Goal: Navigation & Orientation: Understand site structure

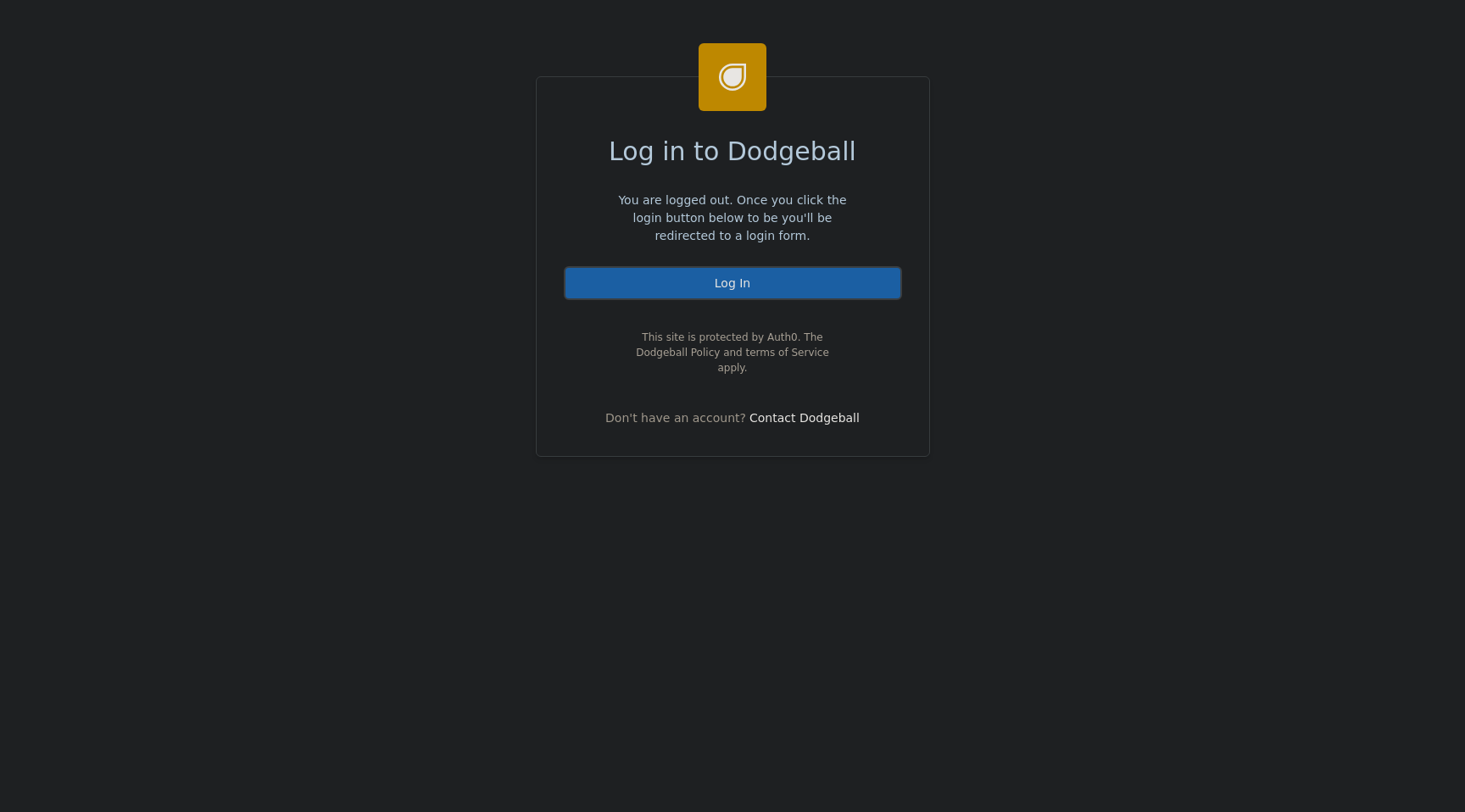
click at [680, 289] on div "Log In" at bounding box center [733, 283] width 338 height 34
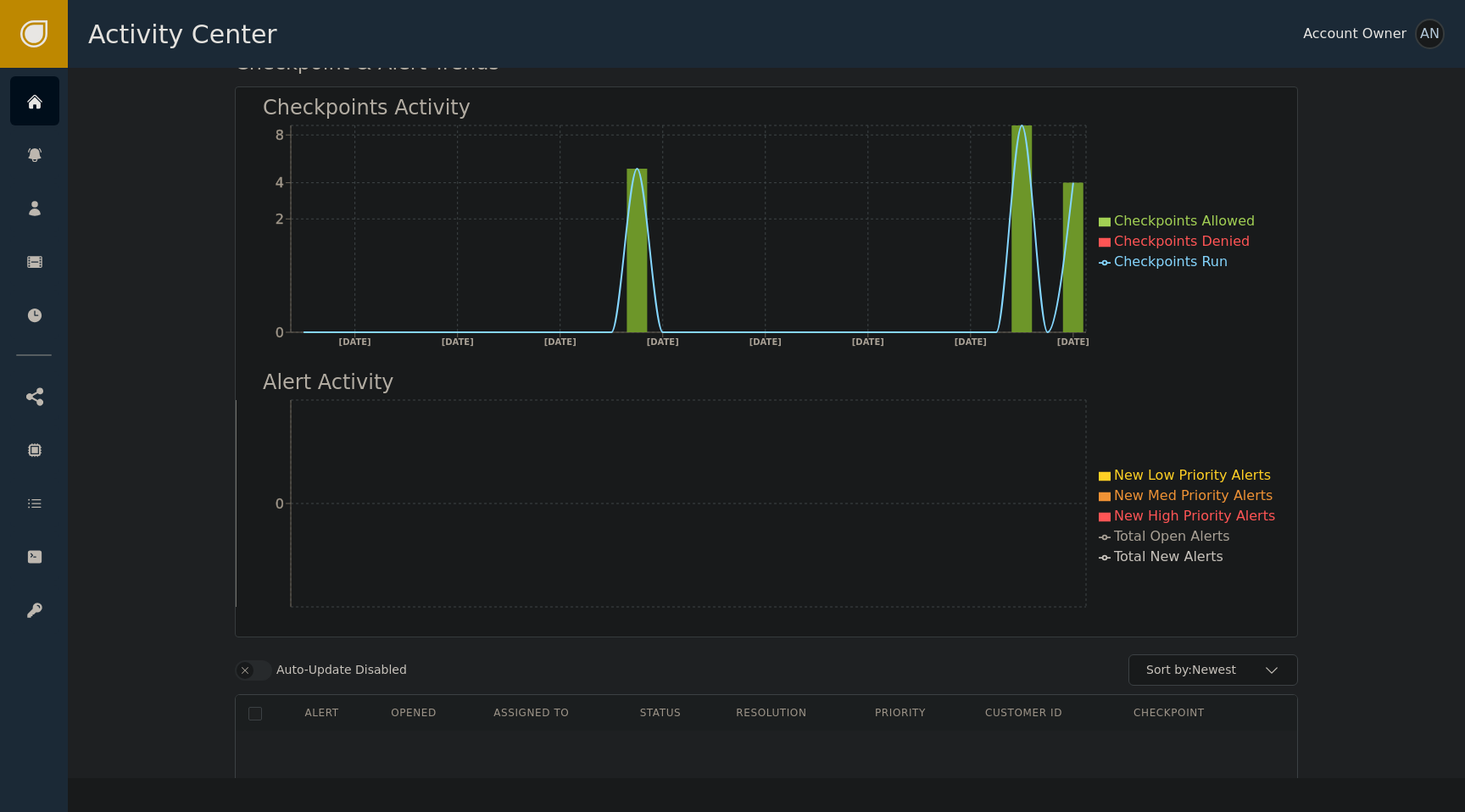
scroll to position [338, 0]
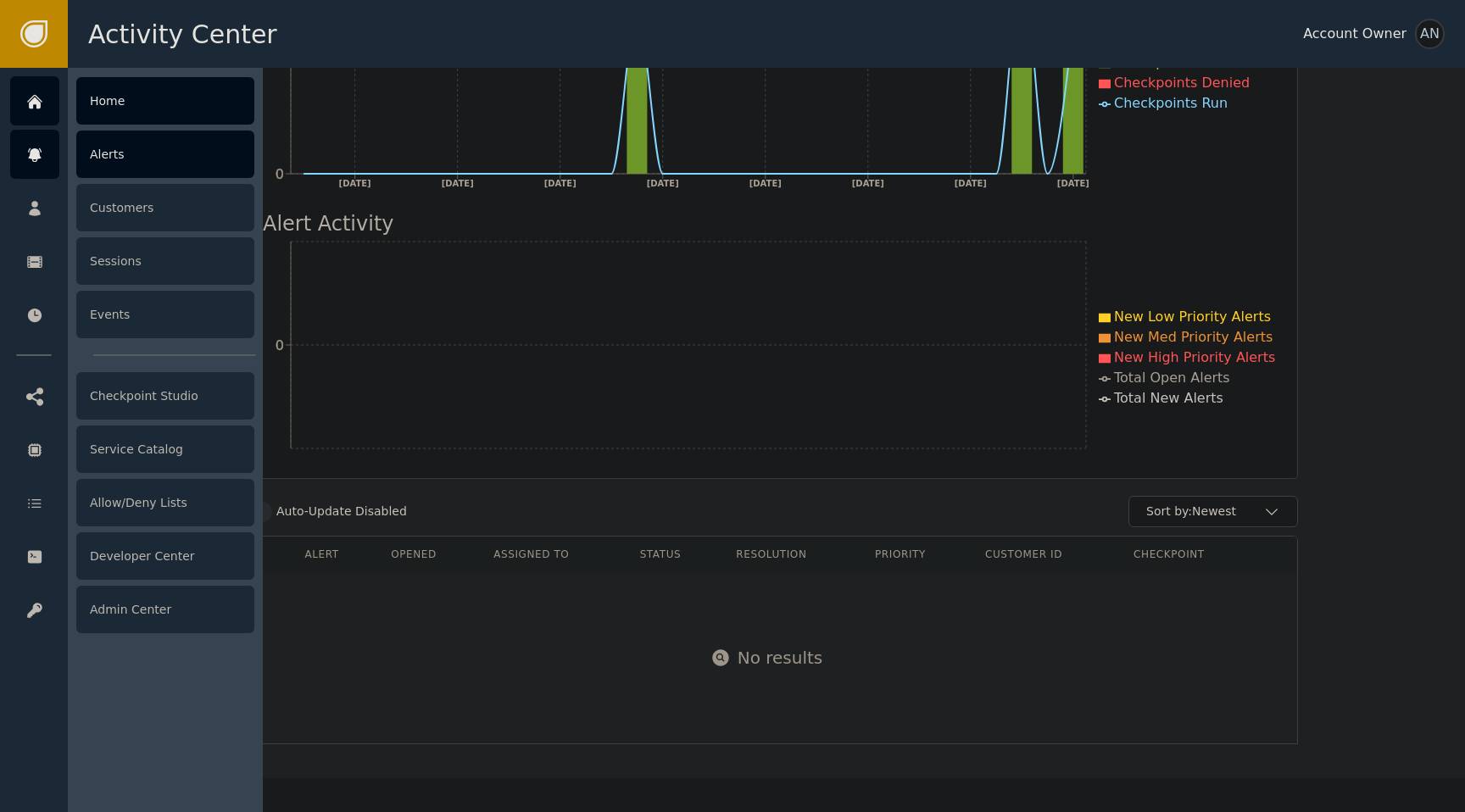
click at [50, 164] on div at bounding box center [35, 155] width 50 height 50
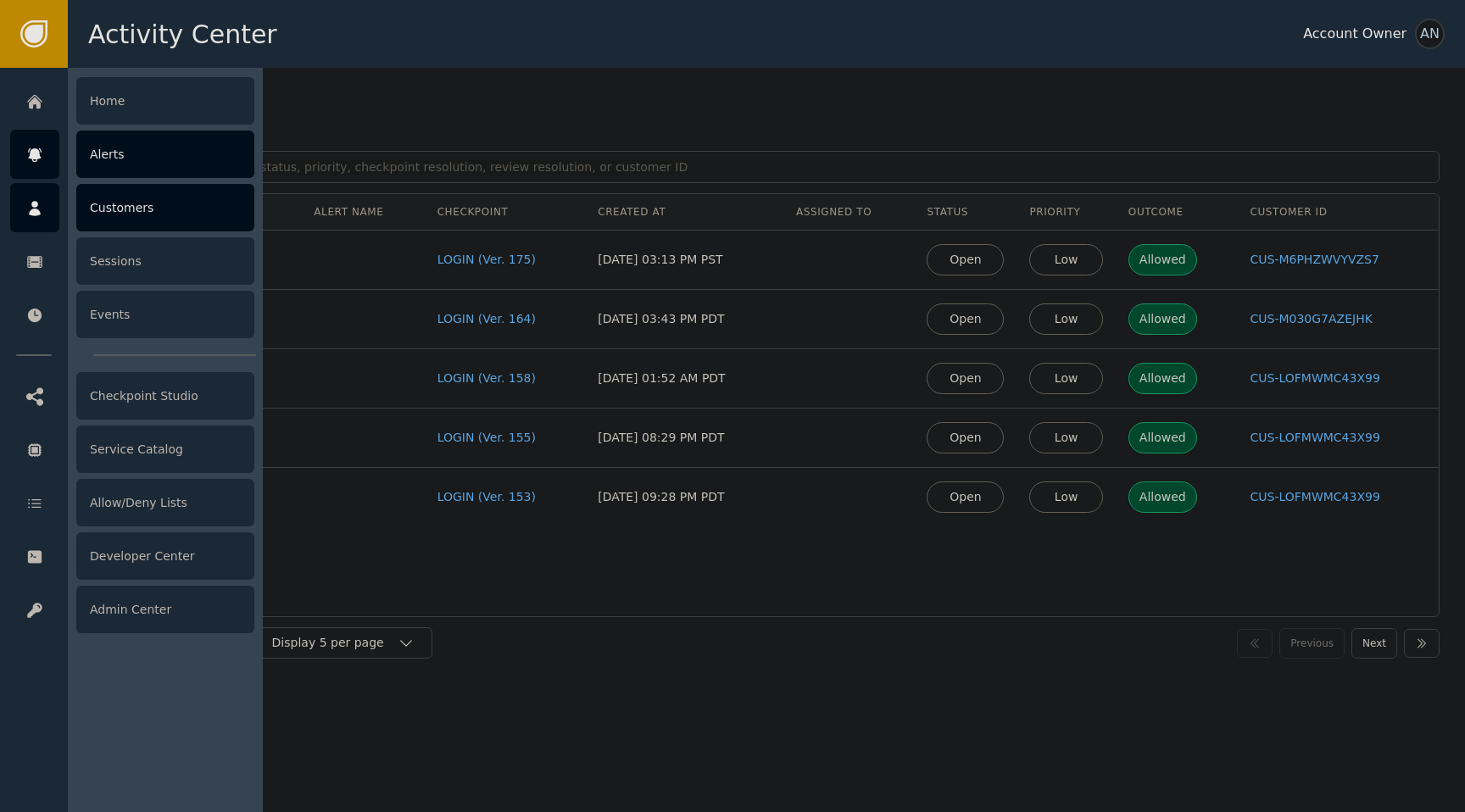
click at [42, 218] on div at bounding box center [35, 208] width 50 height 50
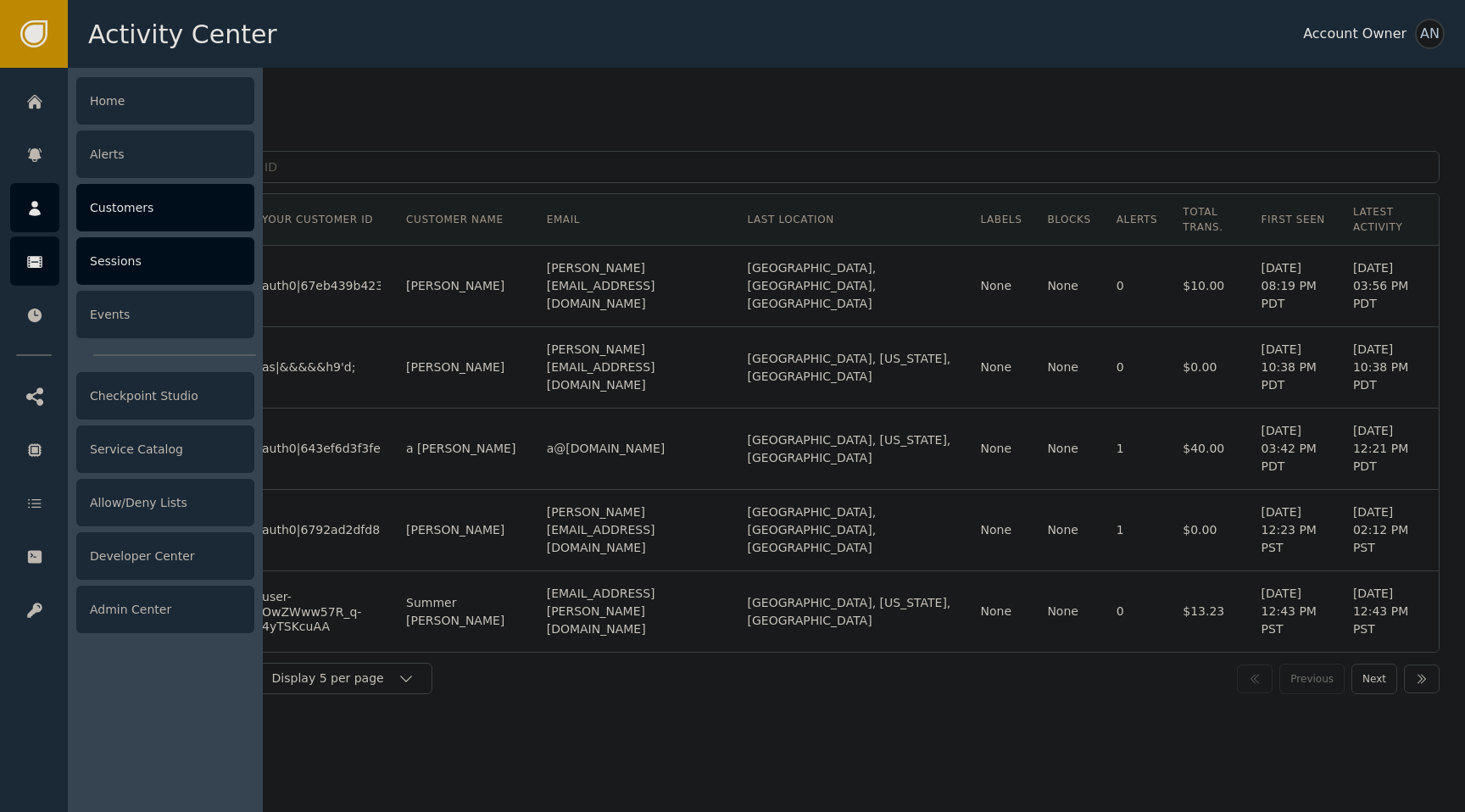
click at [35, 275] on div at bounding box center [35, 262] width 50 height 50
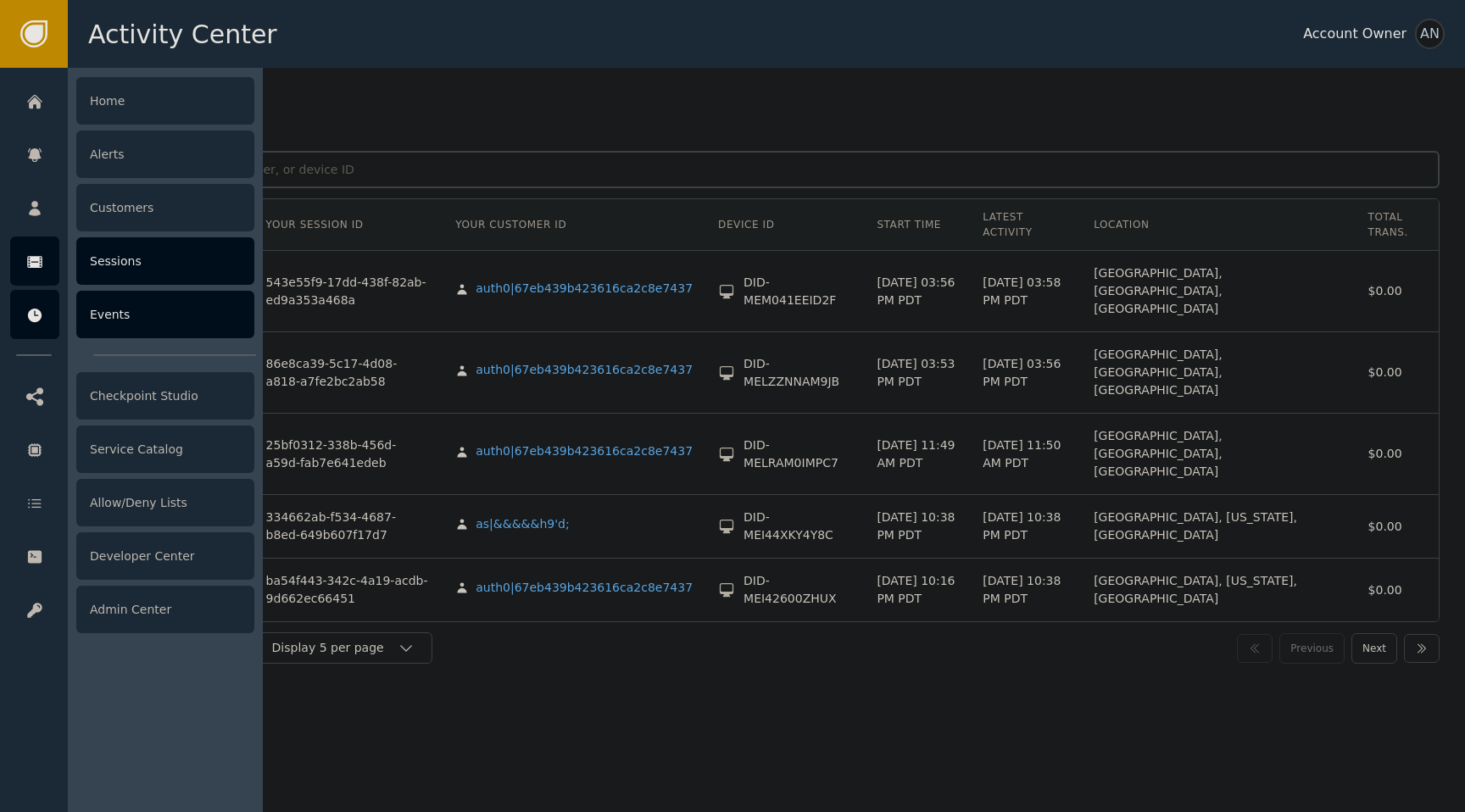
click at [42, 317] on icon at bounding box center [35, 315] width 17 height 19
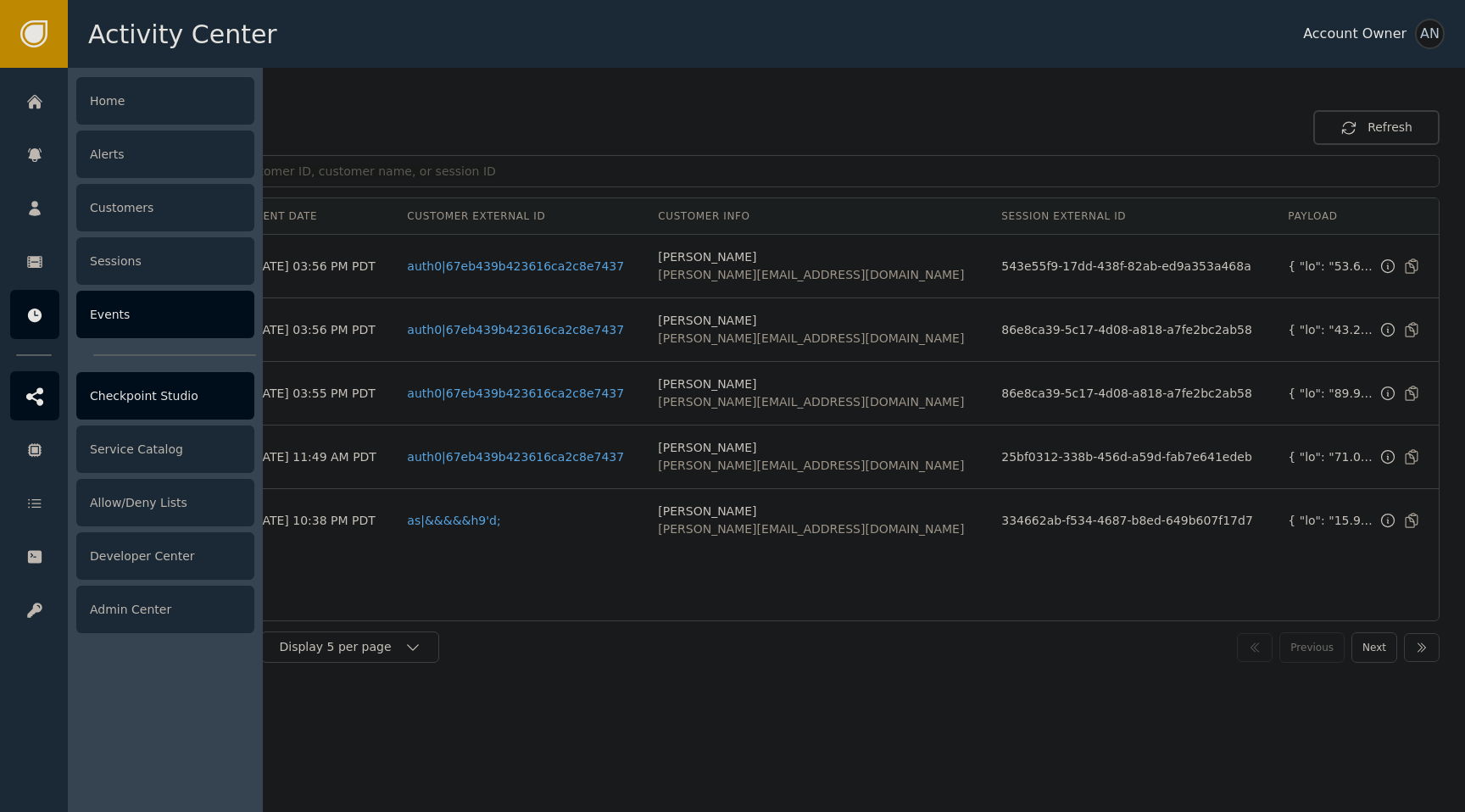
click at [50, 405] on div at bounding box center [35, 396] width 50 height 50
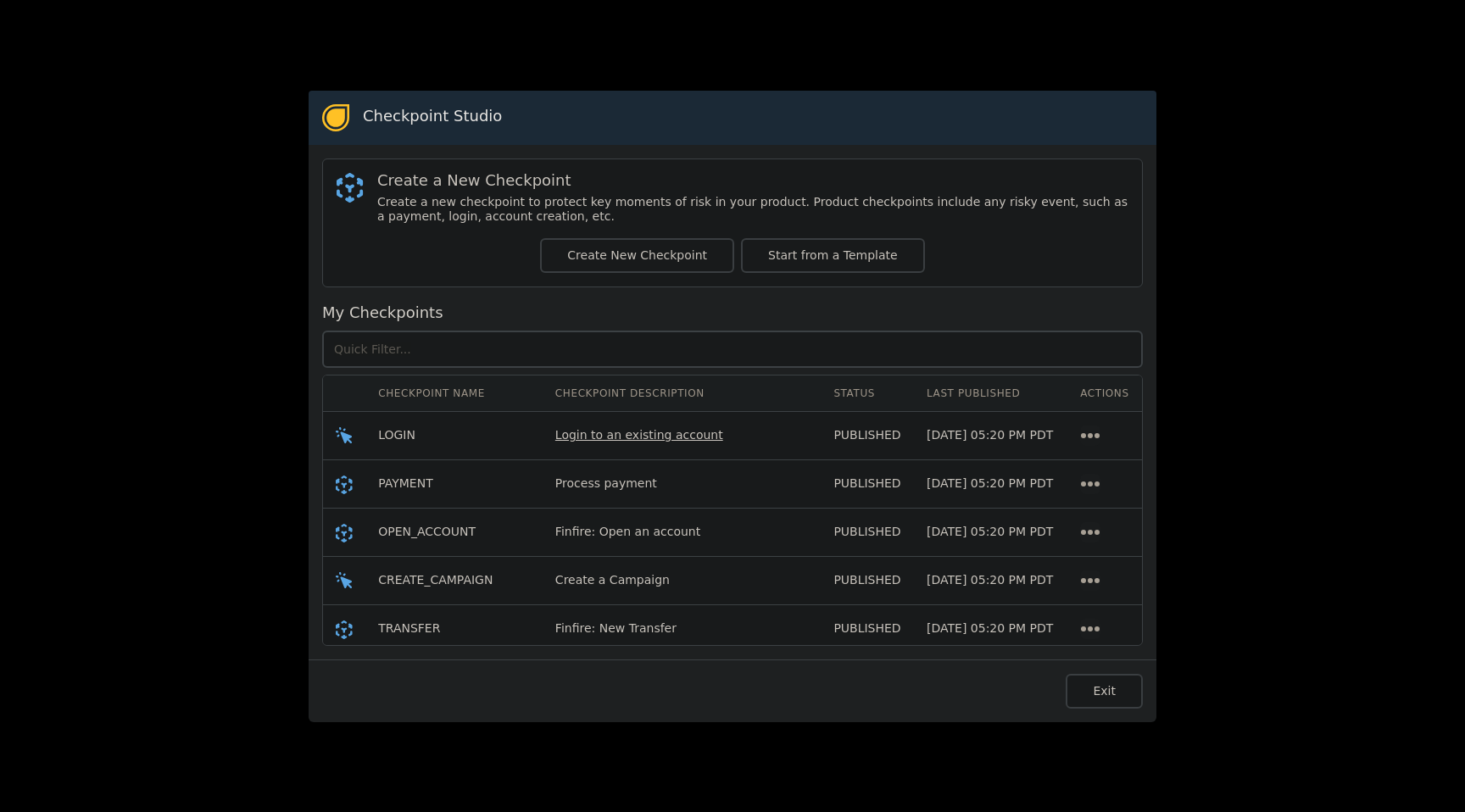
click at [599, 439] on span "Login to an existing account" at bounding box center [639, 435] width 168 height 14
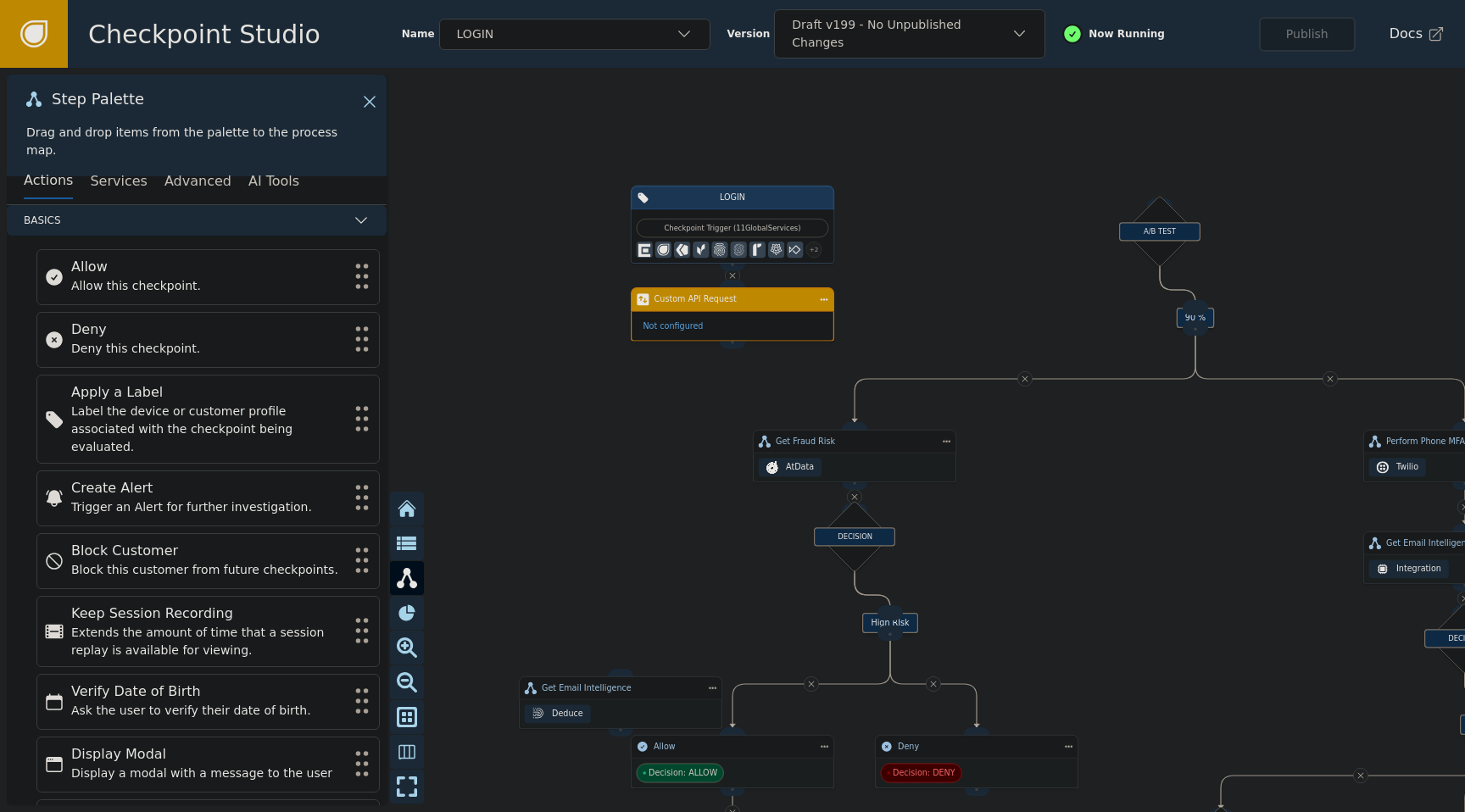
click at [51, 26] on link at bounding box center [33, 33] width 68 height 68
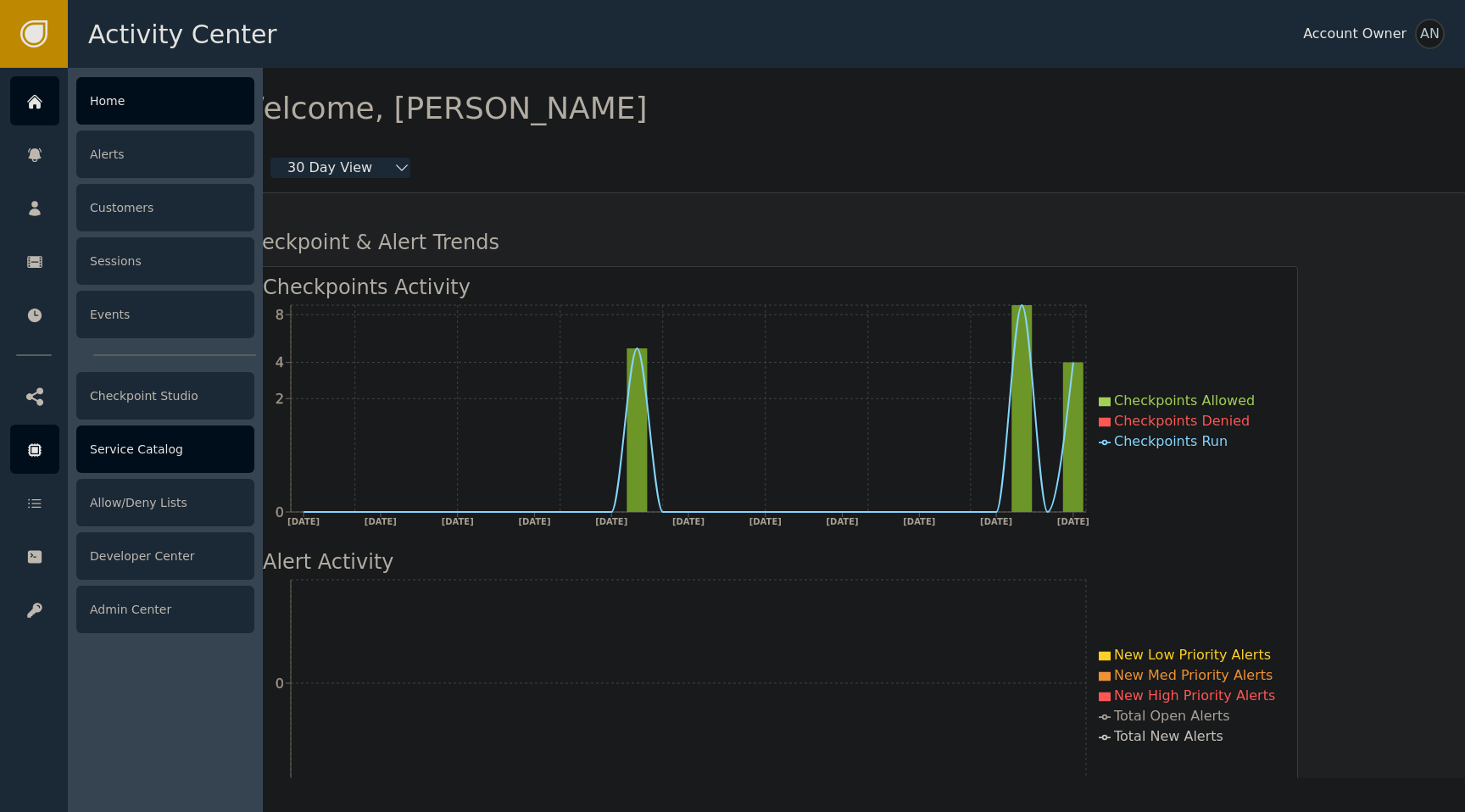
click at [38, 456] on icon at bounding box center [35, 450] width 17 height 19
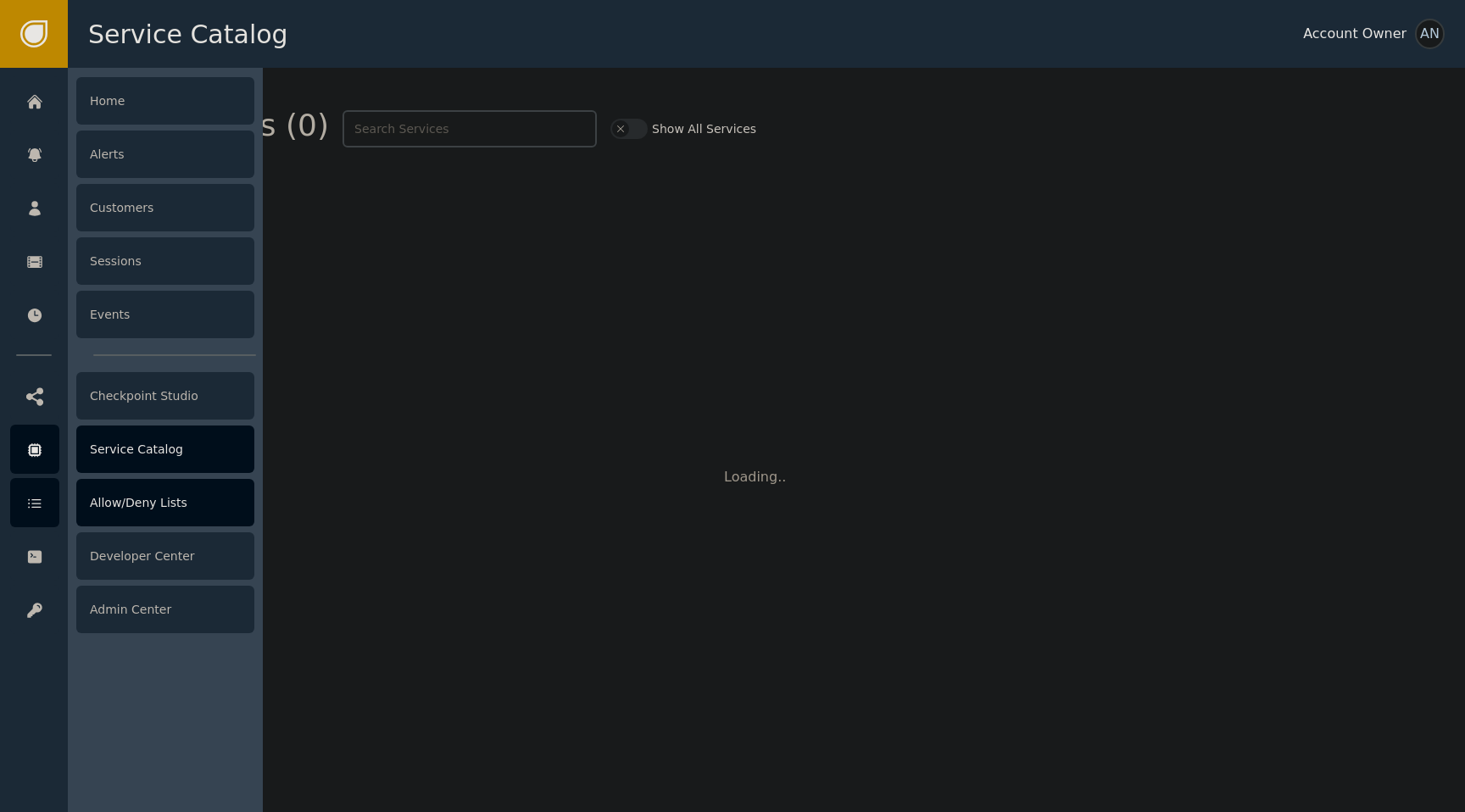
click at [50, 503] on div at bounding box center [35, 503] width 50 height 50
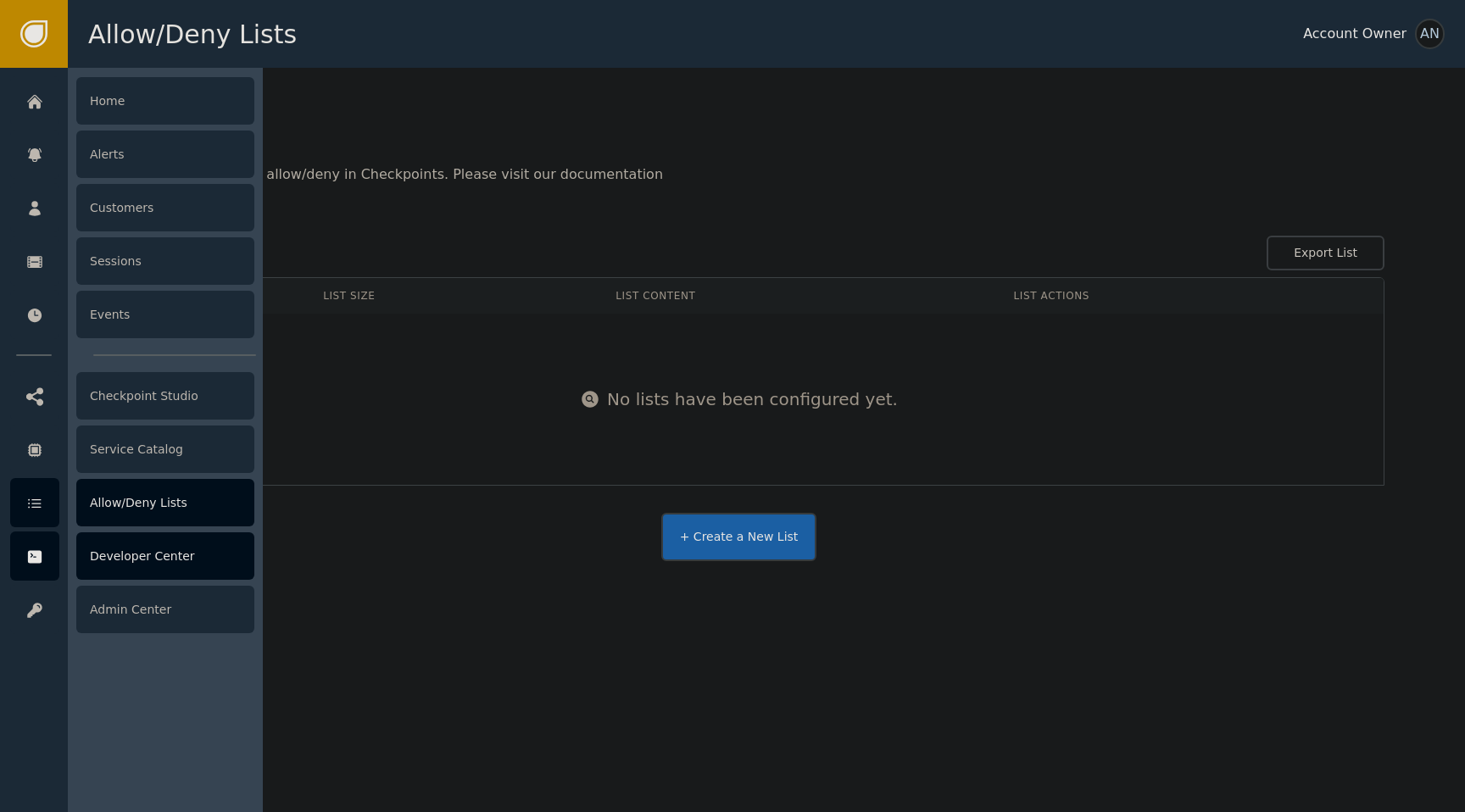
click at [43, 548] on icon at bounding box center [35, 557] width 17 height 19
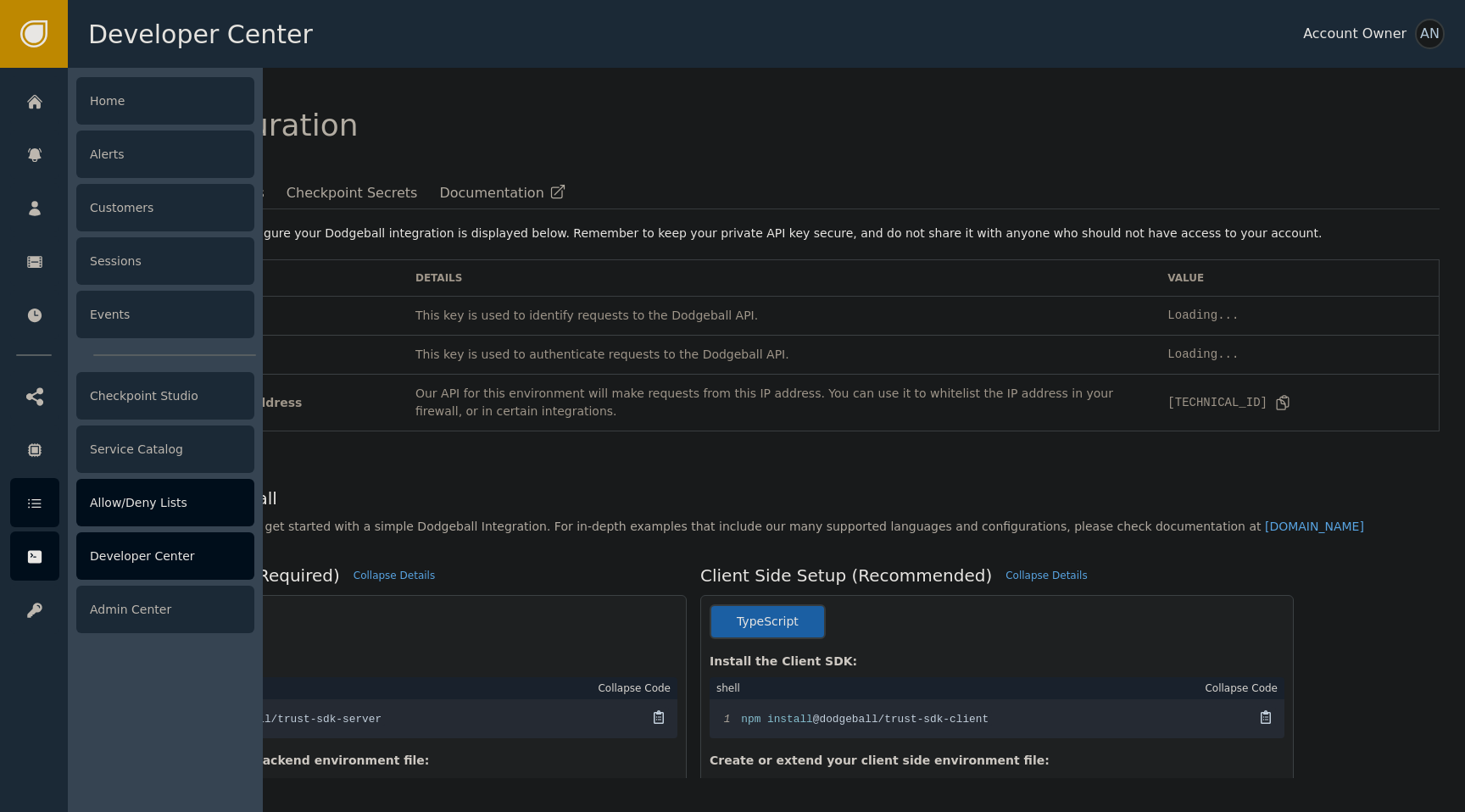
click at [30, 513] on div at bounding box center [35, 503] width 50 height 50
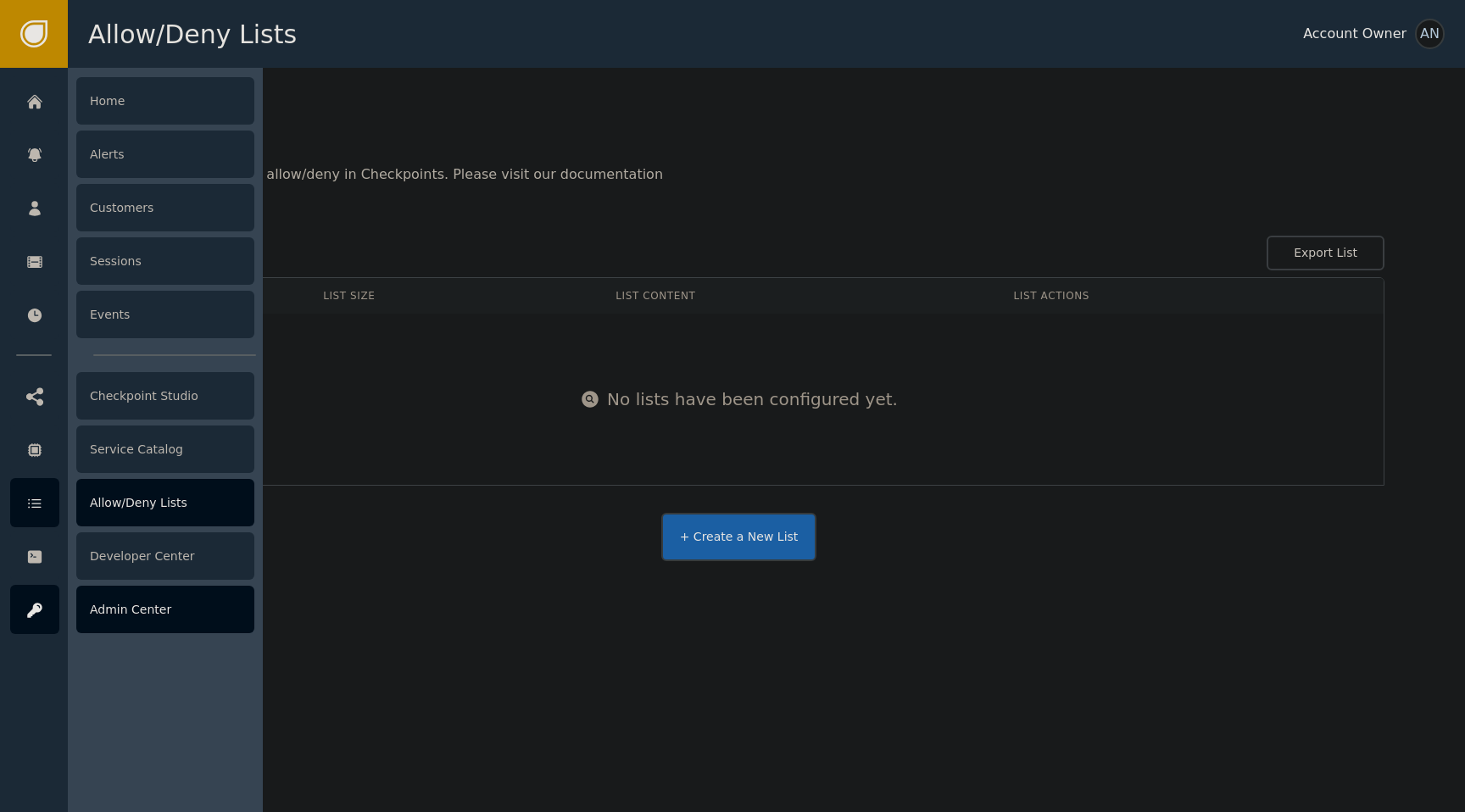
click at [22, 604] on div at bounding box center [35, 609] width 50 height 50
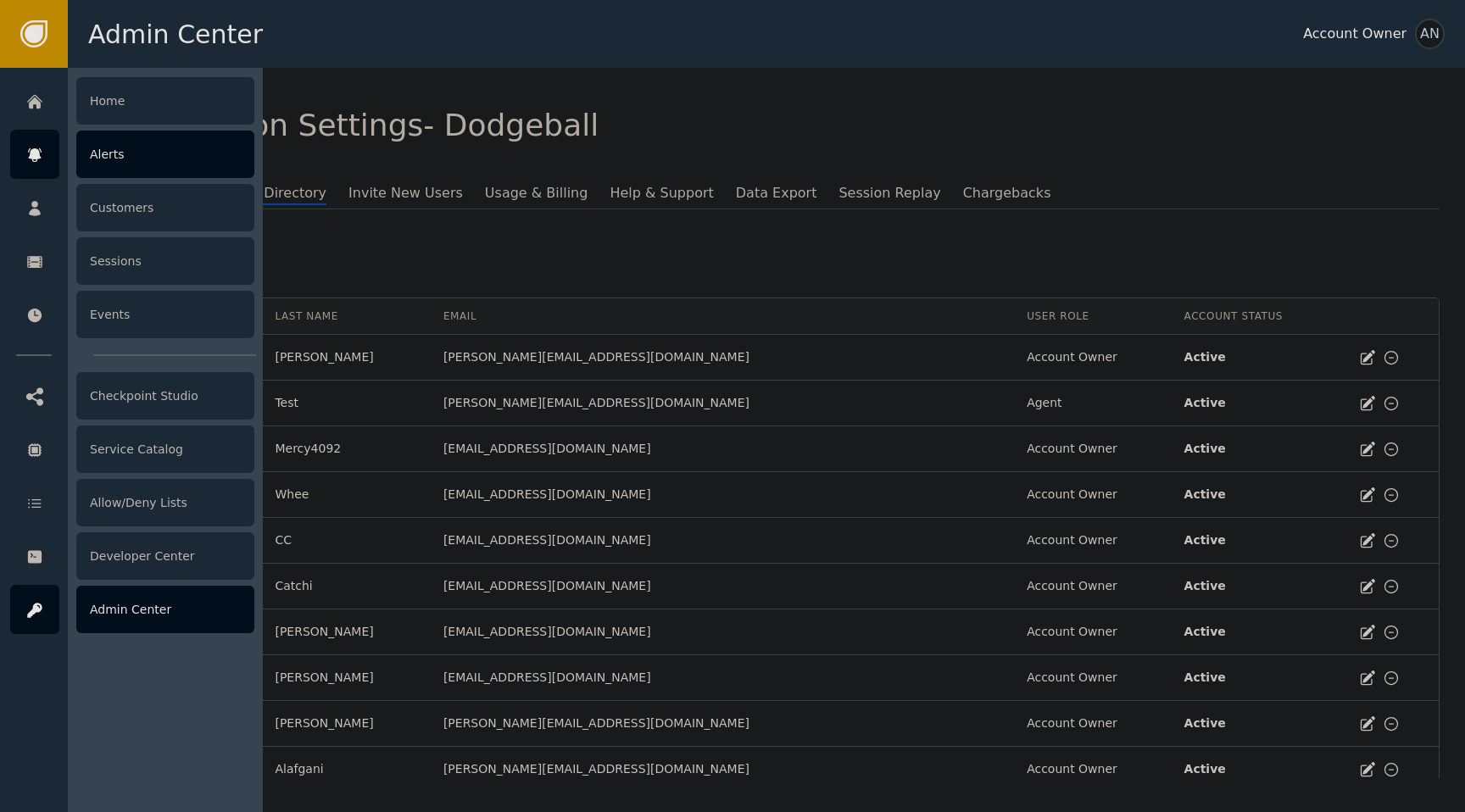
click at [37, 161] on icon at bounding box center [35, 156] width 17 height 19
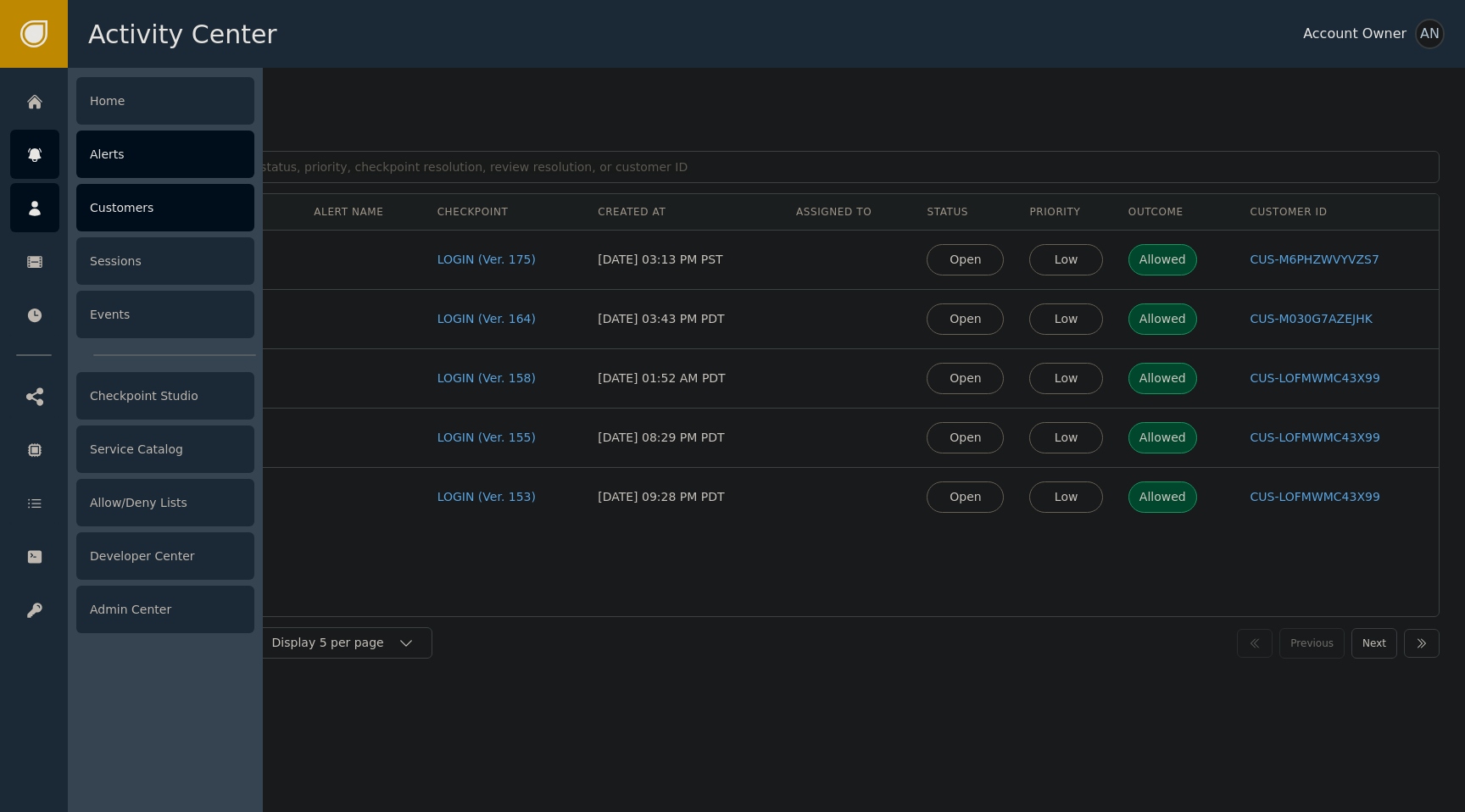
click at [34, 216] on icon at bounding box center [35, 209] width 17 height 19
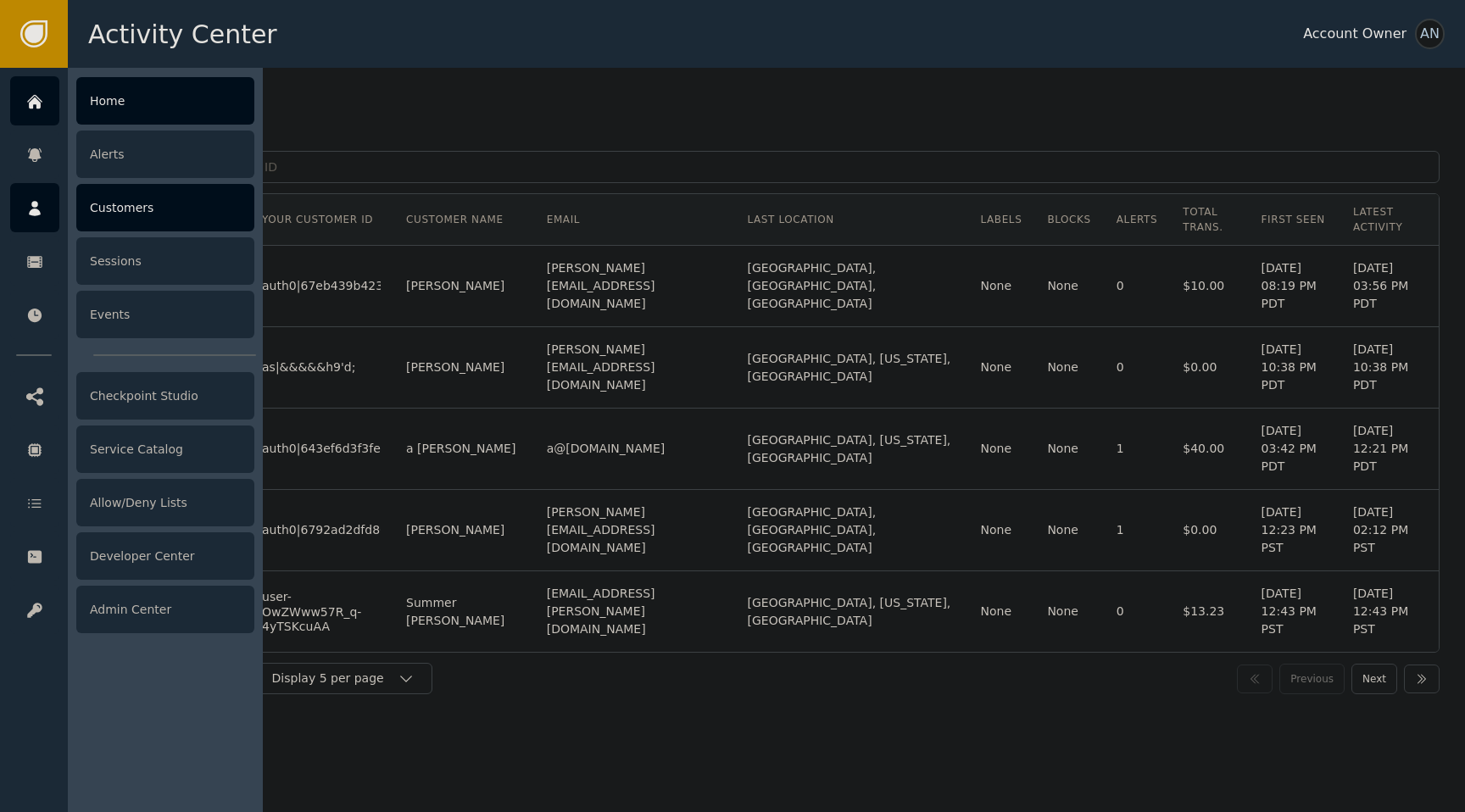
click at [24, 93] on div at bounding box center [35, 101] width 50 height 50
